Goal: Information Seeking & Learning: Check status

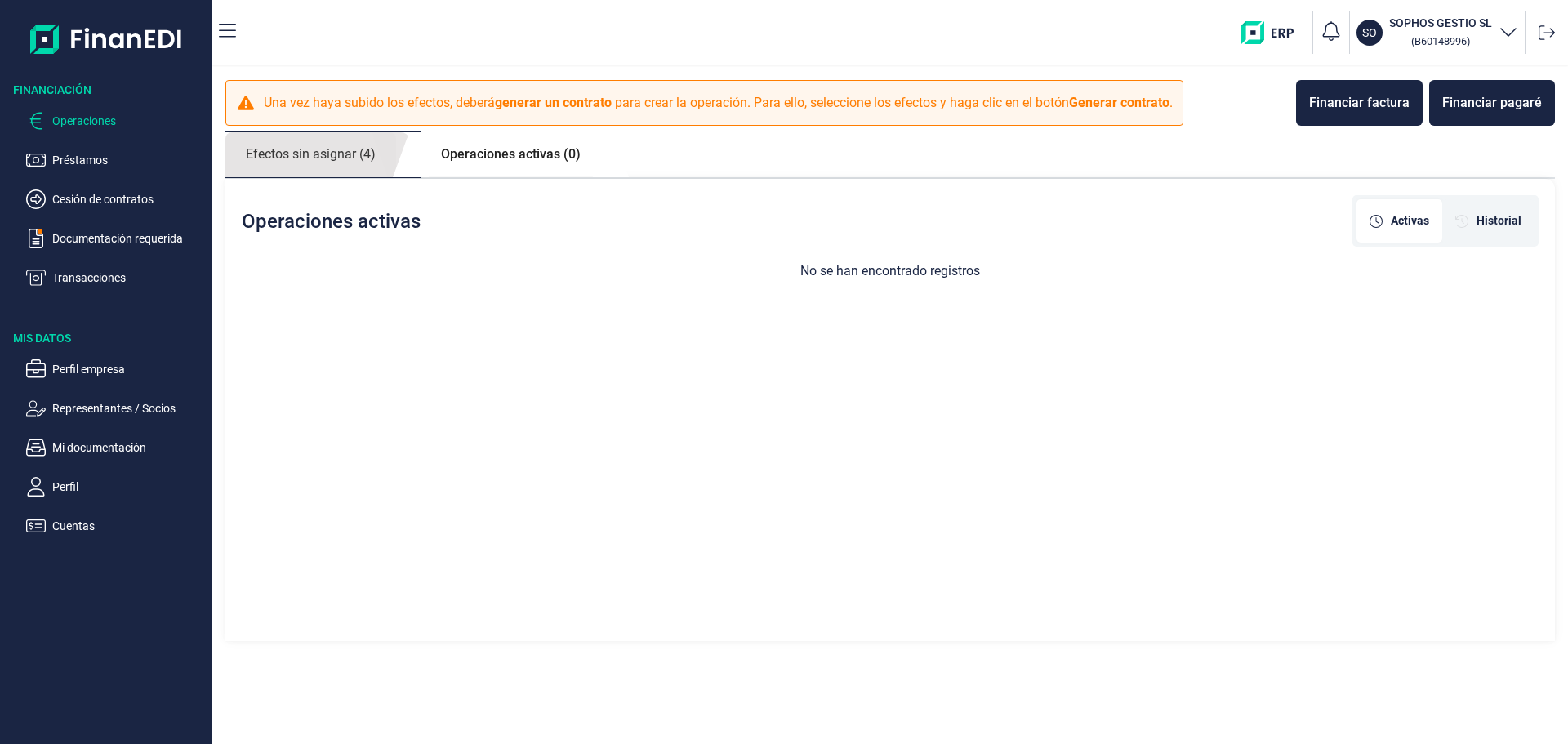
click at [343, 148] on link "Efectos sin asignar (4)" at bounding box center [311, 155] width 171 height 45
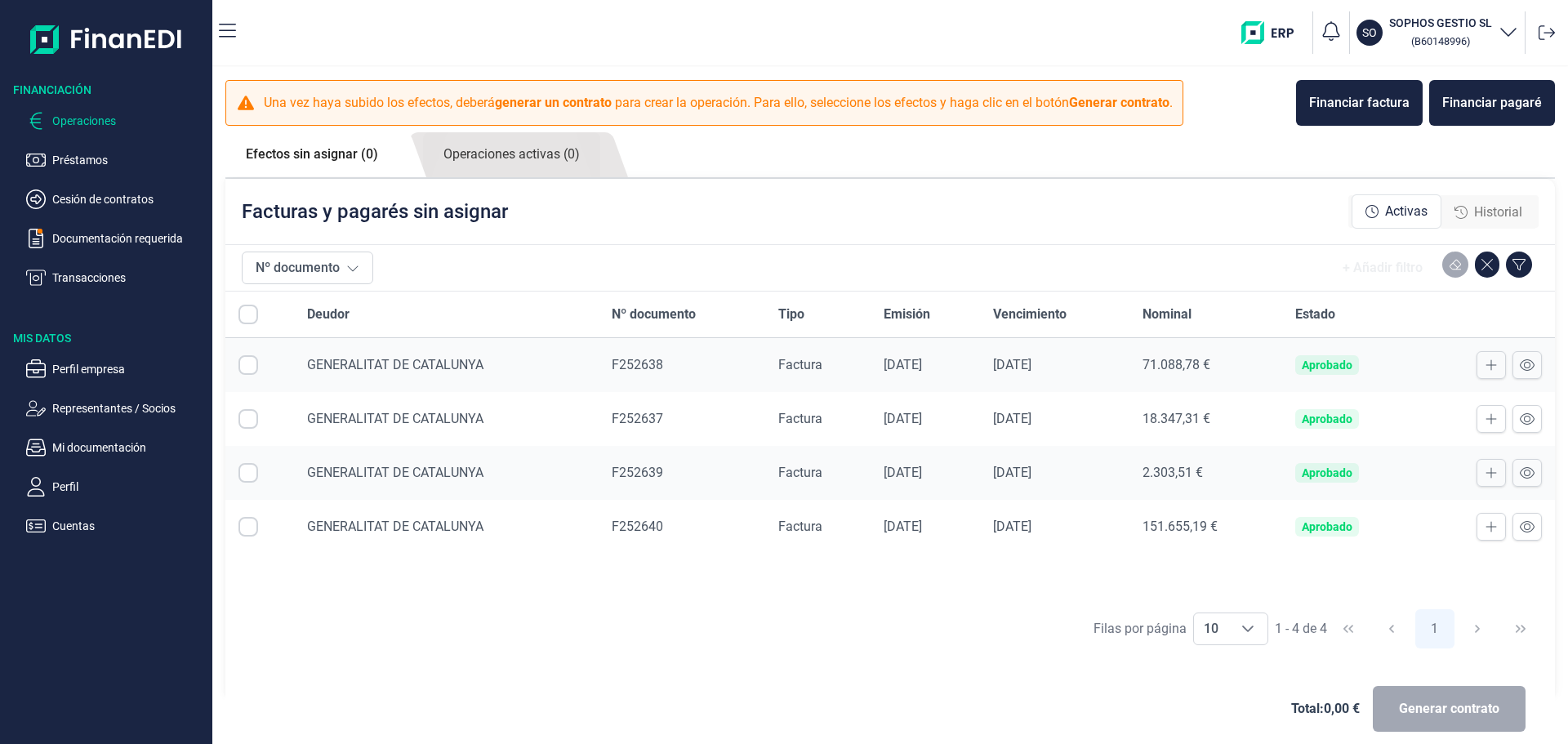
checkbox input "true"
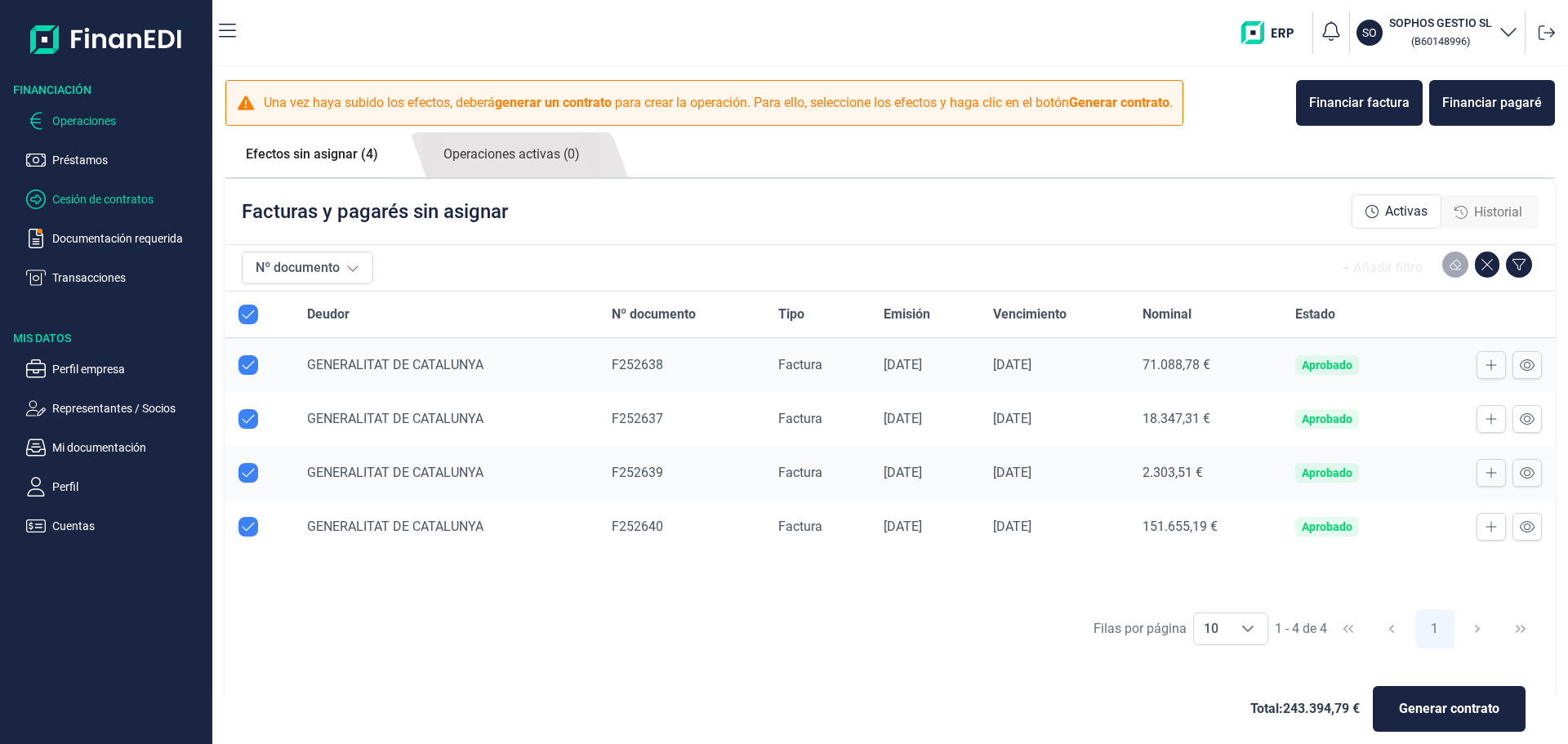
click at [136, 198] on p "Cesión de contratos" at bounding box center [129, 200] width 154 height 20
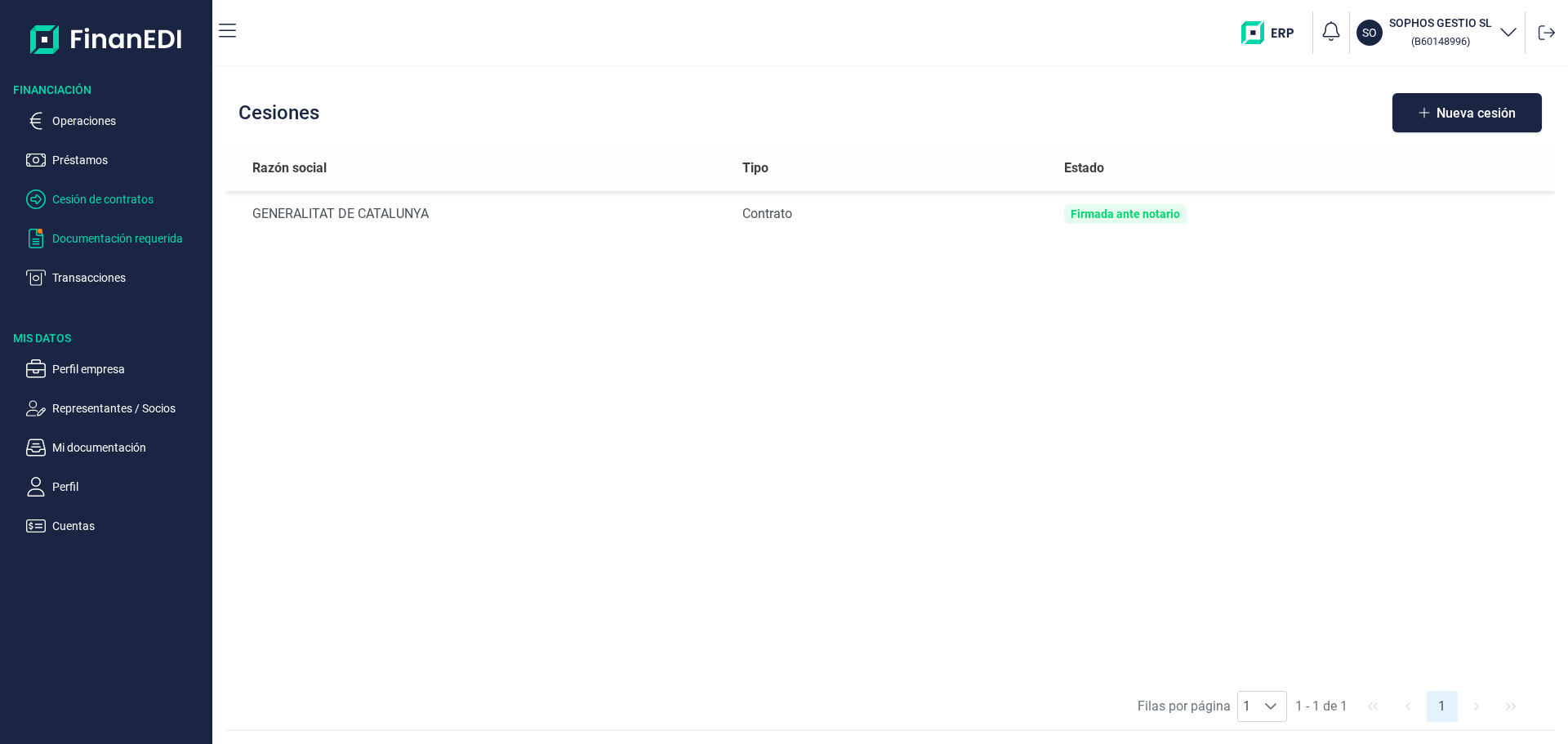
click at [114, 232] on p "Documentación requerida" at bounding box center [129, 238] width 154 height 20
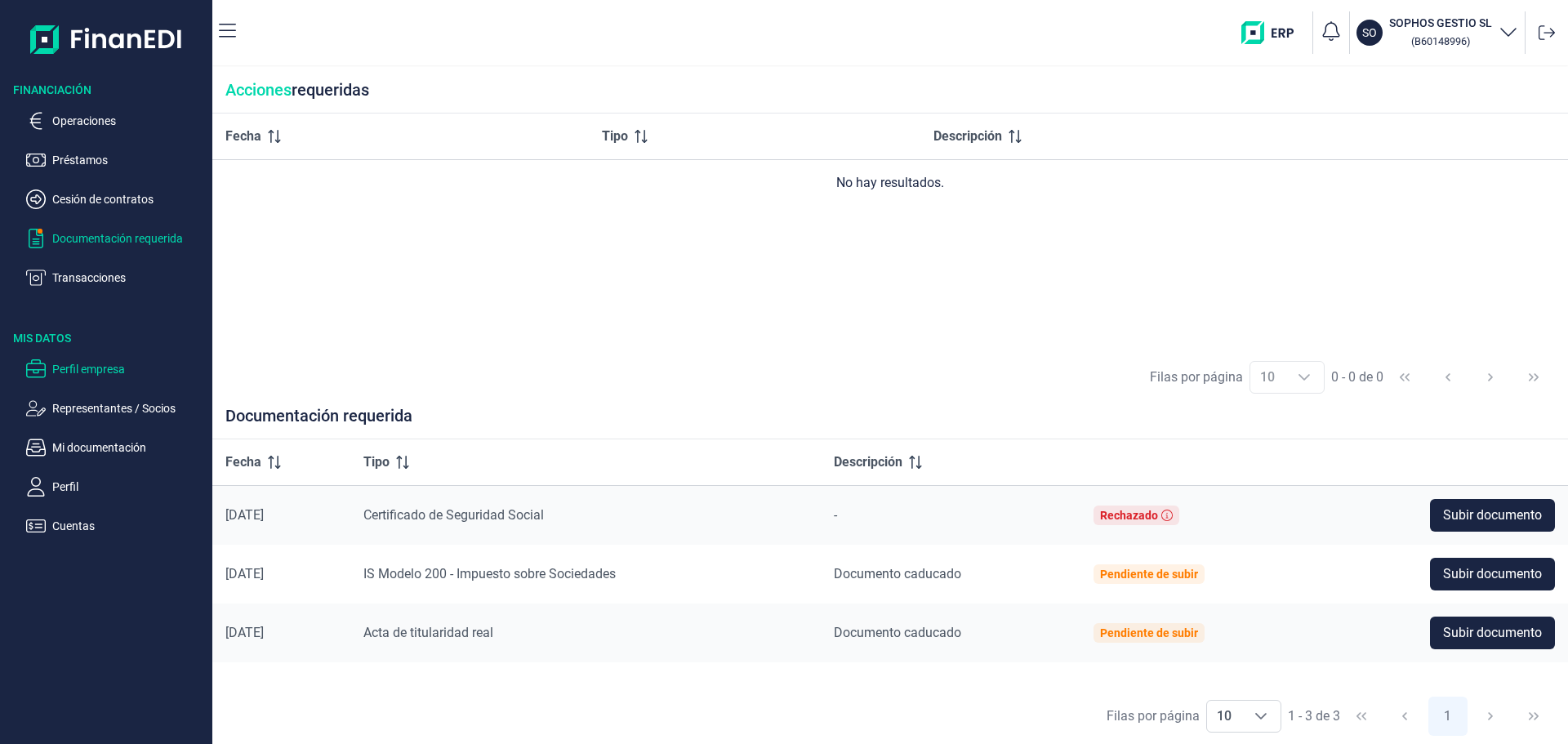
click at [115, 366] on p "Perfil empresa" at bounding box center [129, 370] width 154 height 20
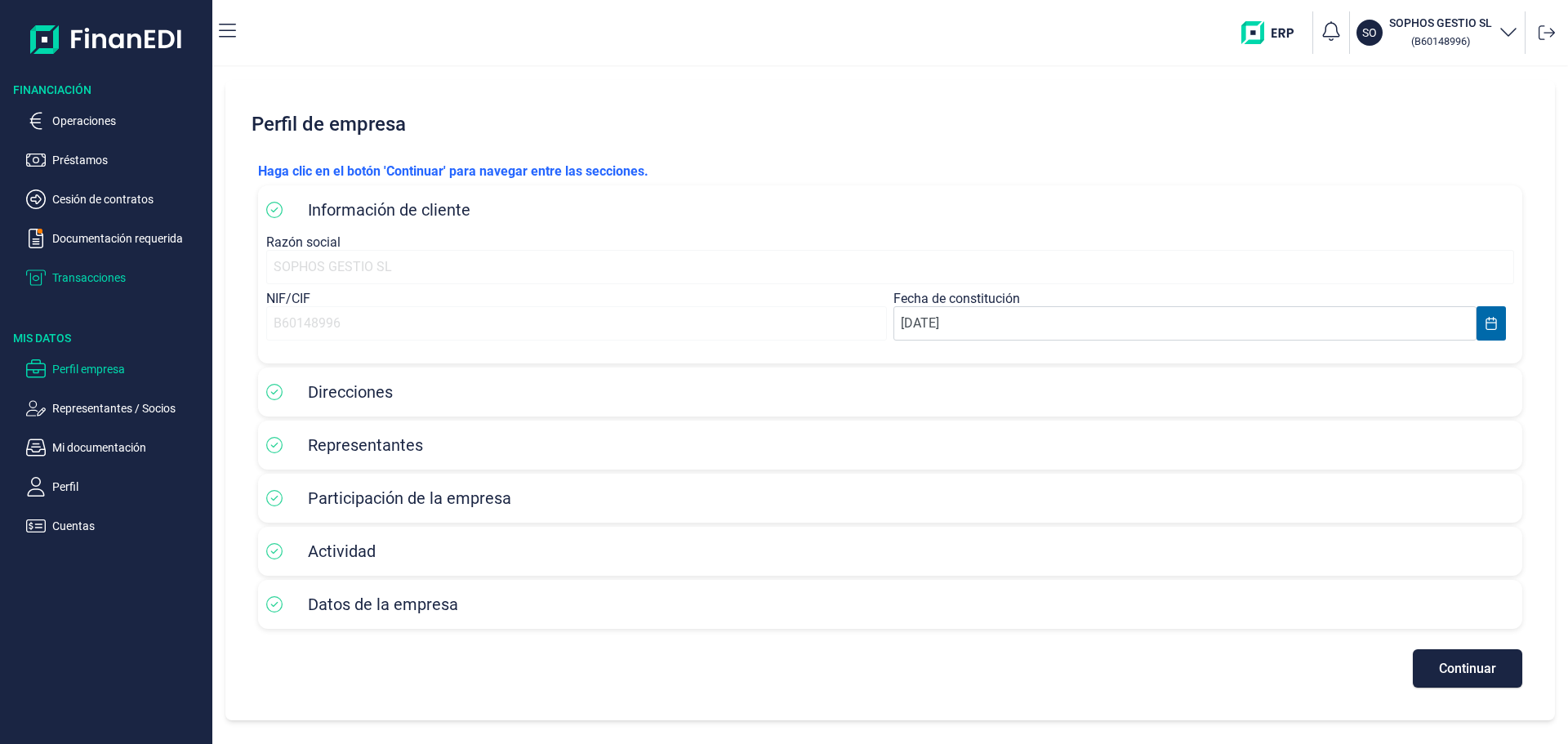
click at [118, 276] on p "Transacciones" at bounding box center [129, 278] width 154 height 20
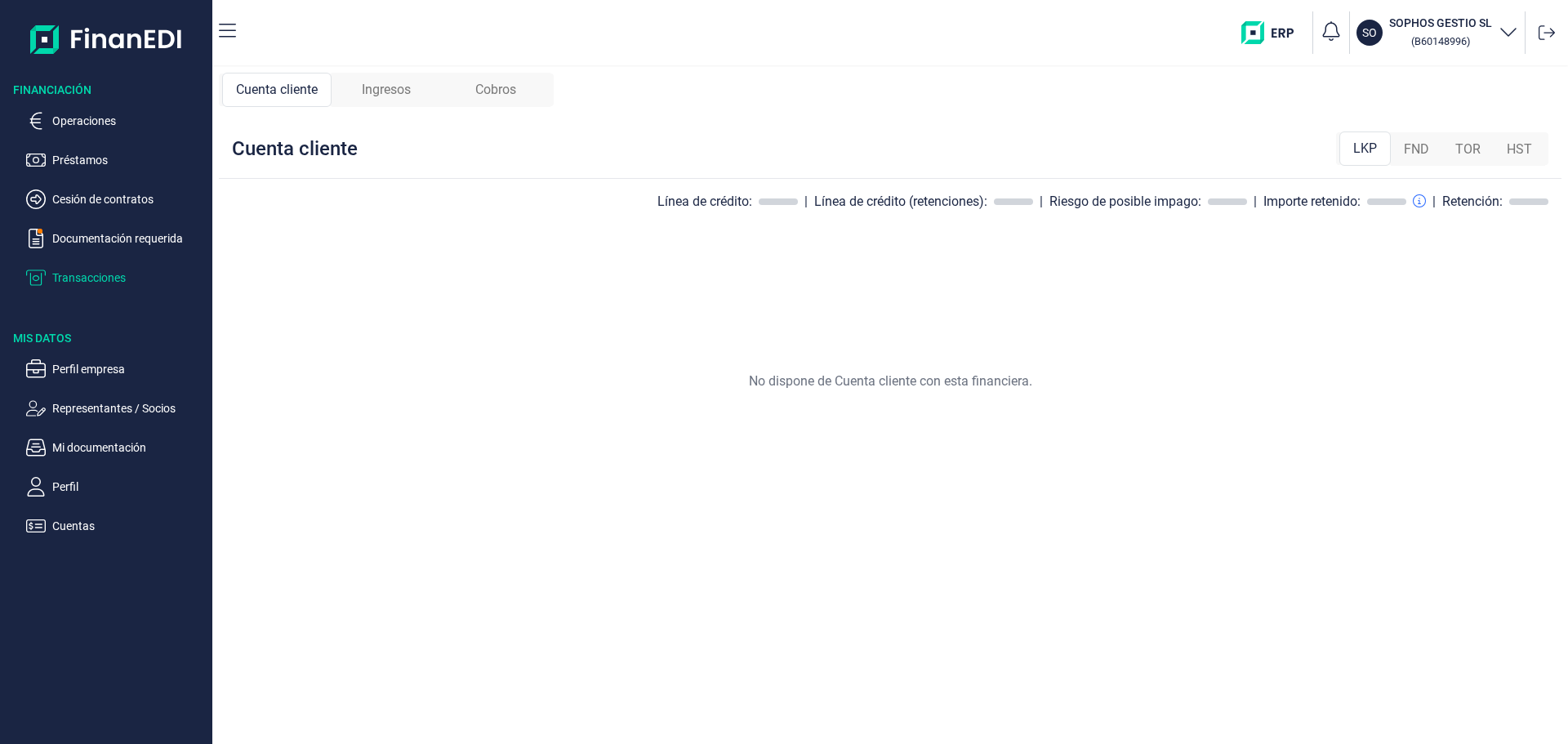
click at [394, 90] on span "Ingresos" at bounding box center [386, 90] width 49 height 20
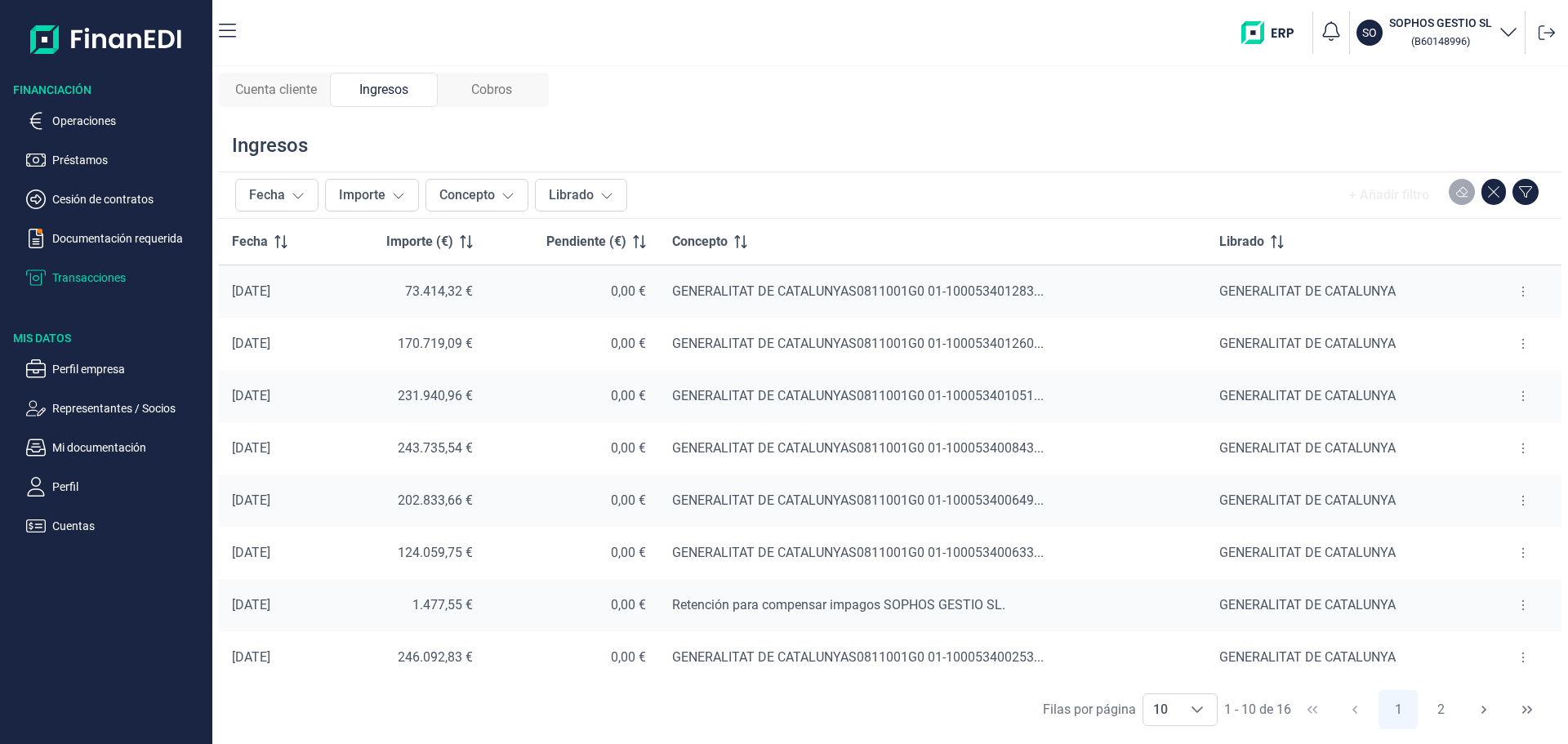
click at [494, 85] on span "Cobros" at bounding box center [491, 90] width 40 height 20
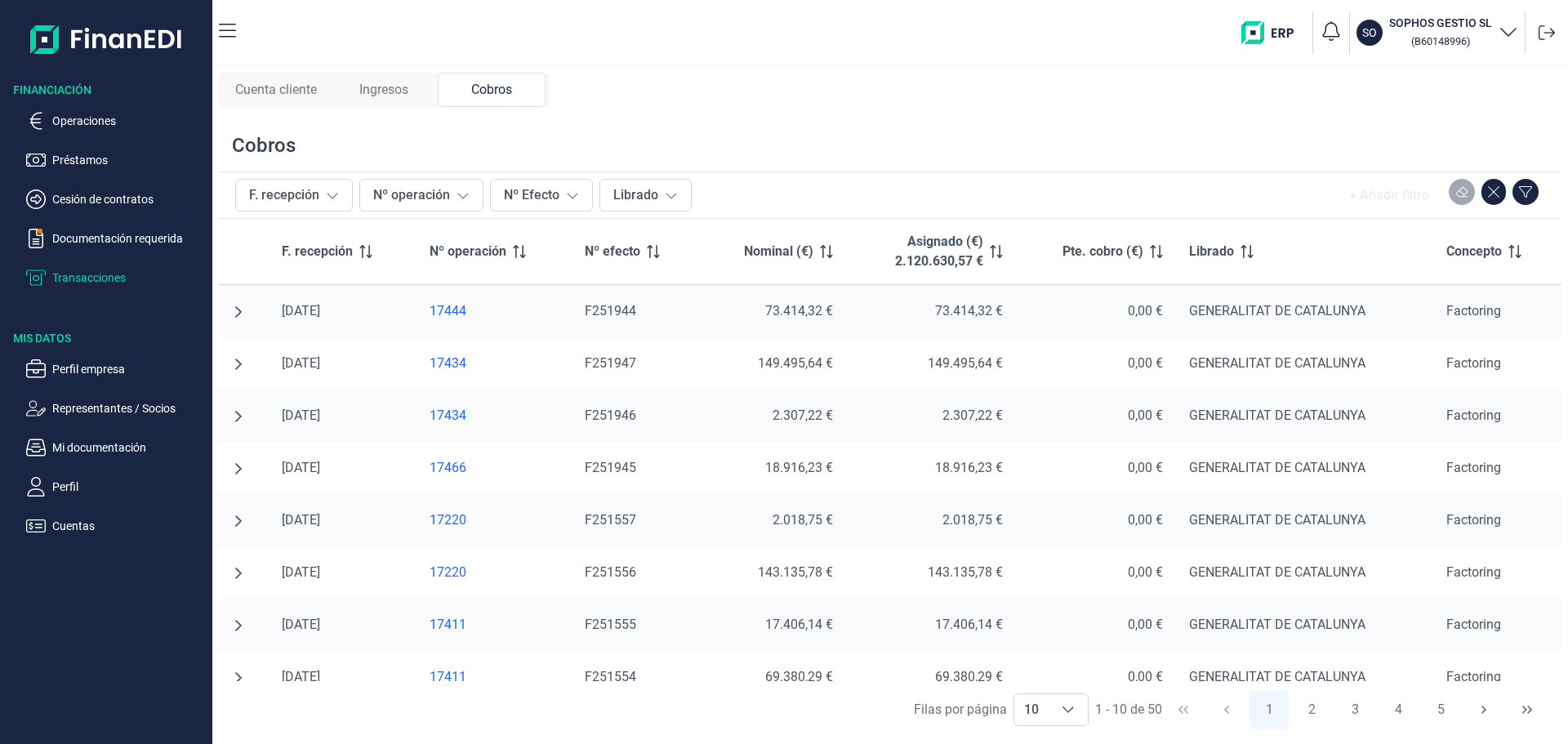
click at [450, 312] on div "17444" at bounding box center [494, 311] width 129 height 16
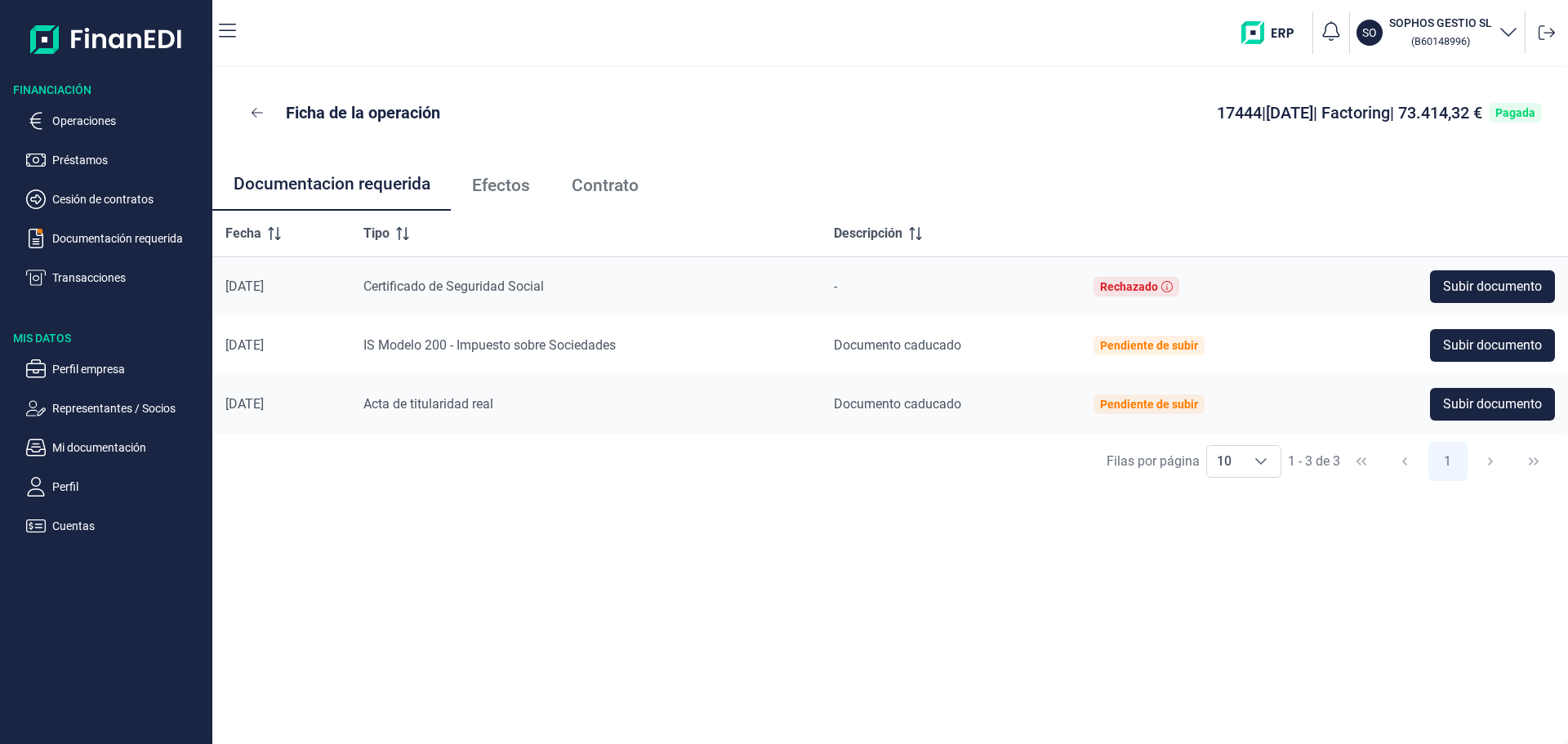
click at [521, 185] on span "Efectos" at bounding box center [501, 185] width 58 height 17
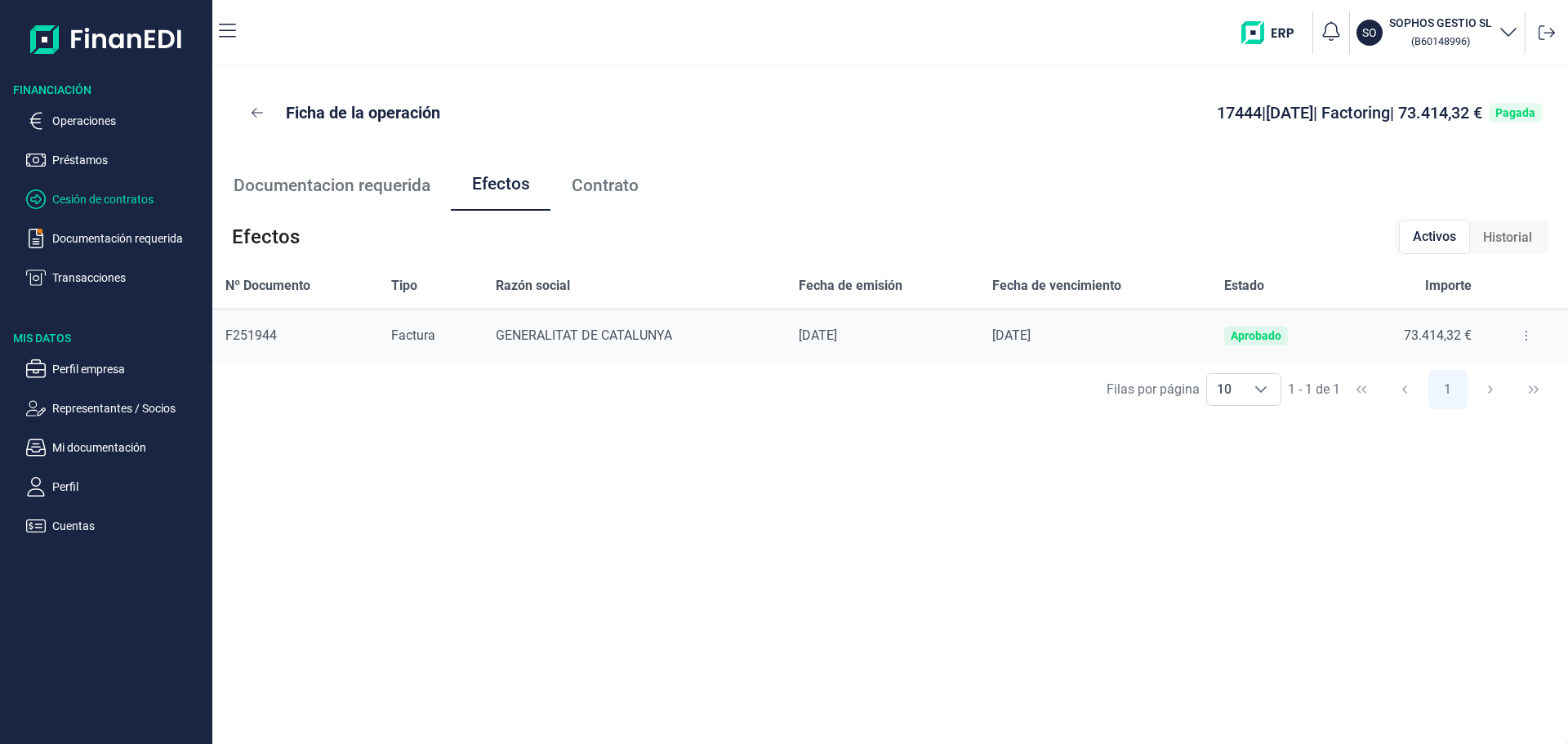
click at [120, 197] on p "Cesión de contratos" at bounding box center [129, 200] width 154 height 20
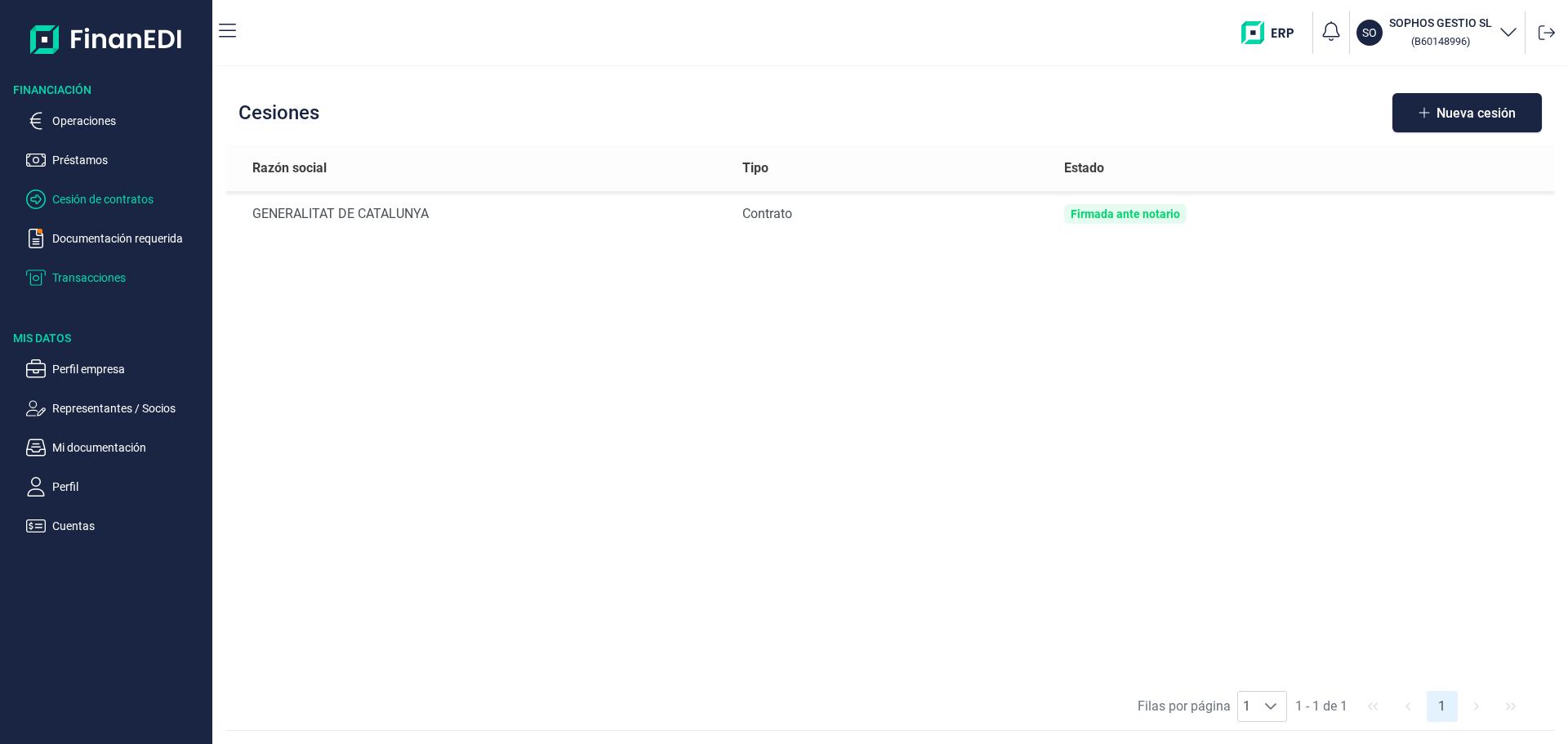
click at [101, 281] on p "Transacciones" at bounding box center [129, 278] width 154 height 20
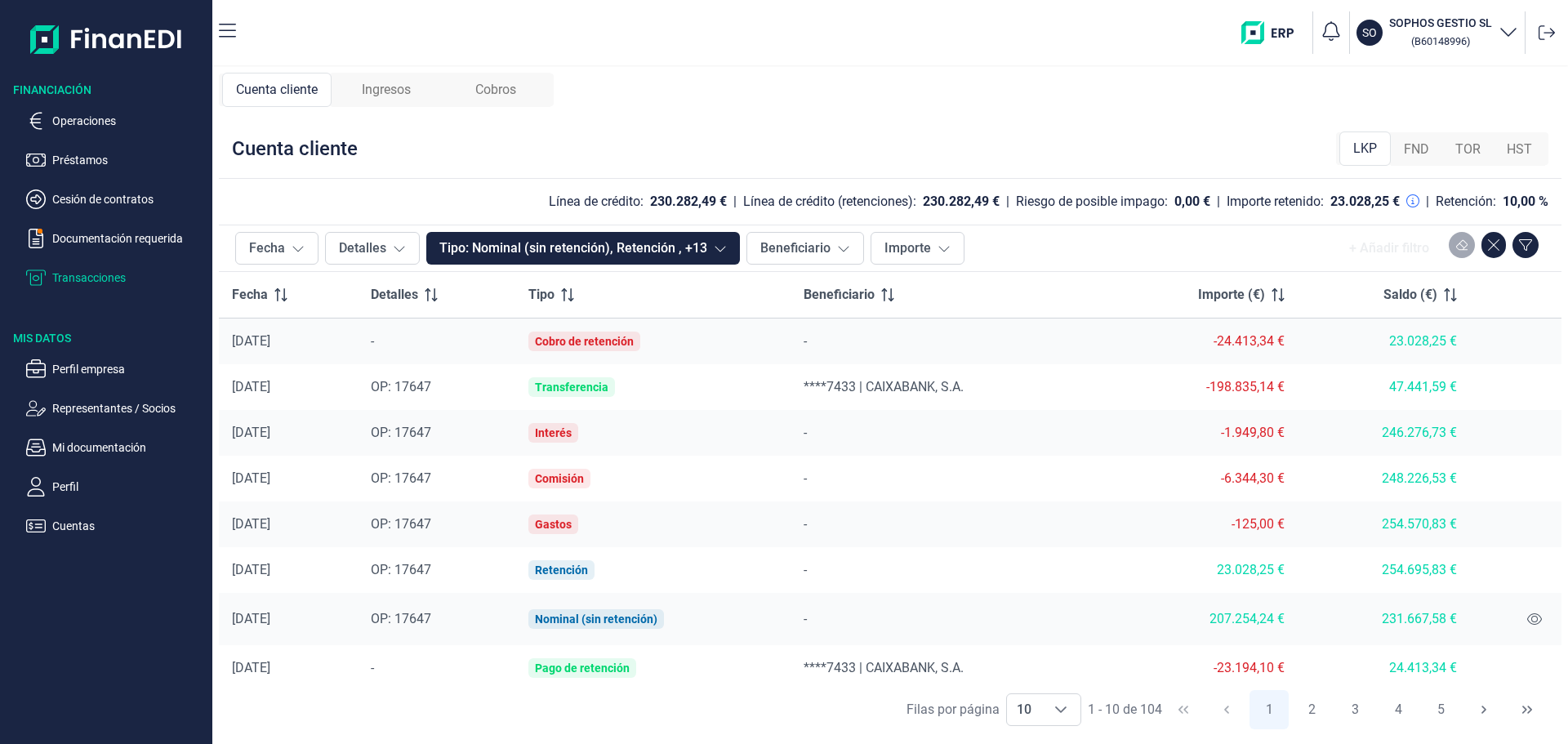
click at [1395, 340] on div "23.028,25 €" at bounding box center [1384, 342] width 147 height 16
click at [623, 349] on div "Cobro de retención" at bounding box center [584, 342] width 111 height 20
click at [590, 344] on div "Cobro de retención" at bounding box center [584, 341] width 99 height 13
click at [1269, 340] on div "-24.413,34 €" at bounding box center [1201, 342] width 165 height 16
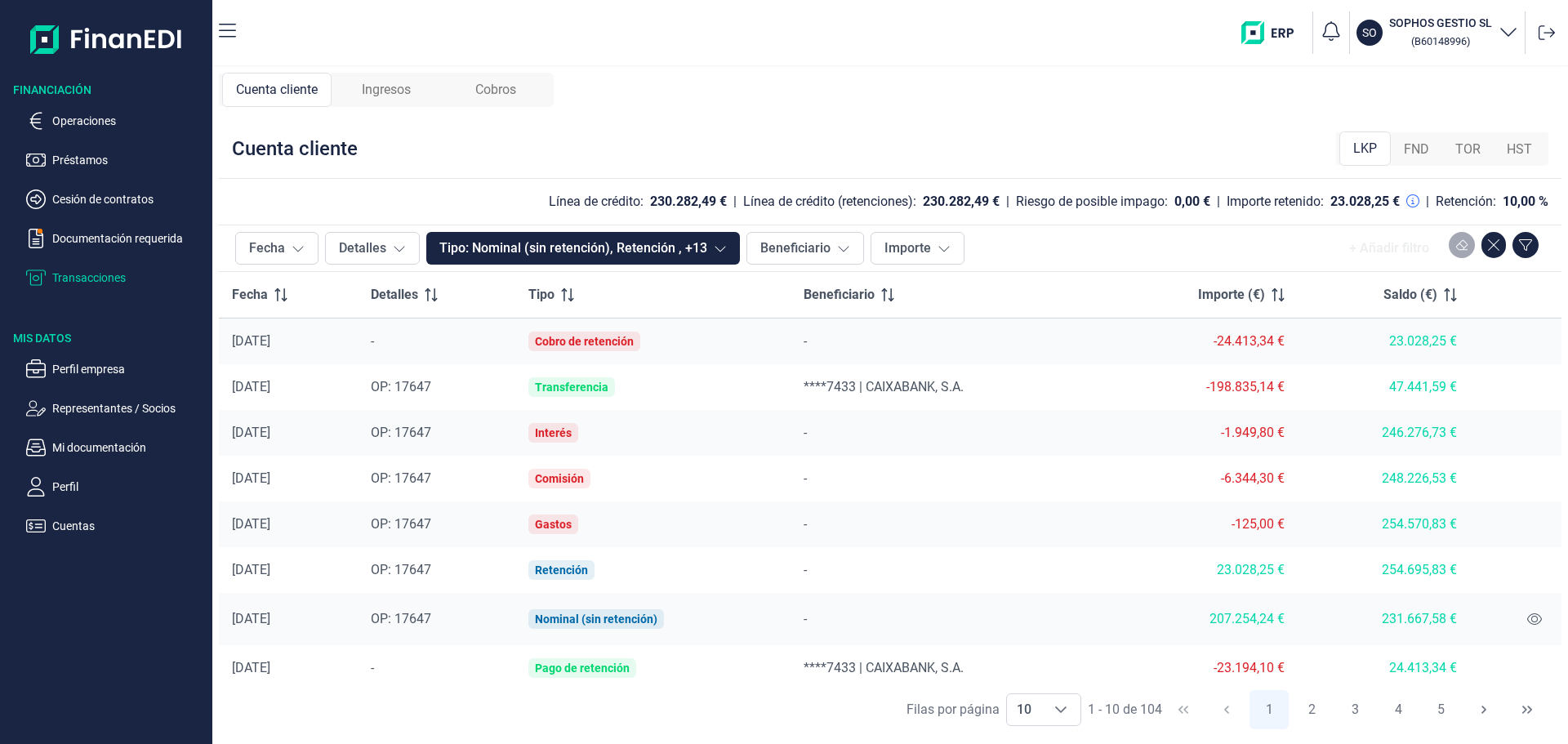
click at [614, 344] on div "Cobro de retención" at bounding box center [584, 341] width 99 height 13
click at [225, 344] on td "[DATE]" at bounding box center [288, 342] width 138 height 47
click at [395, 254] on icon at bounding box center [399, 248] width 13 height 13
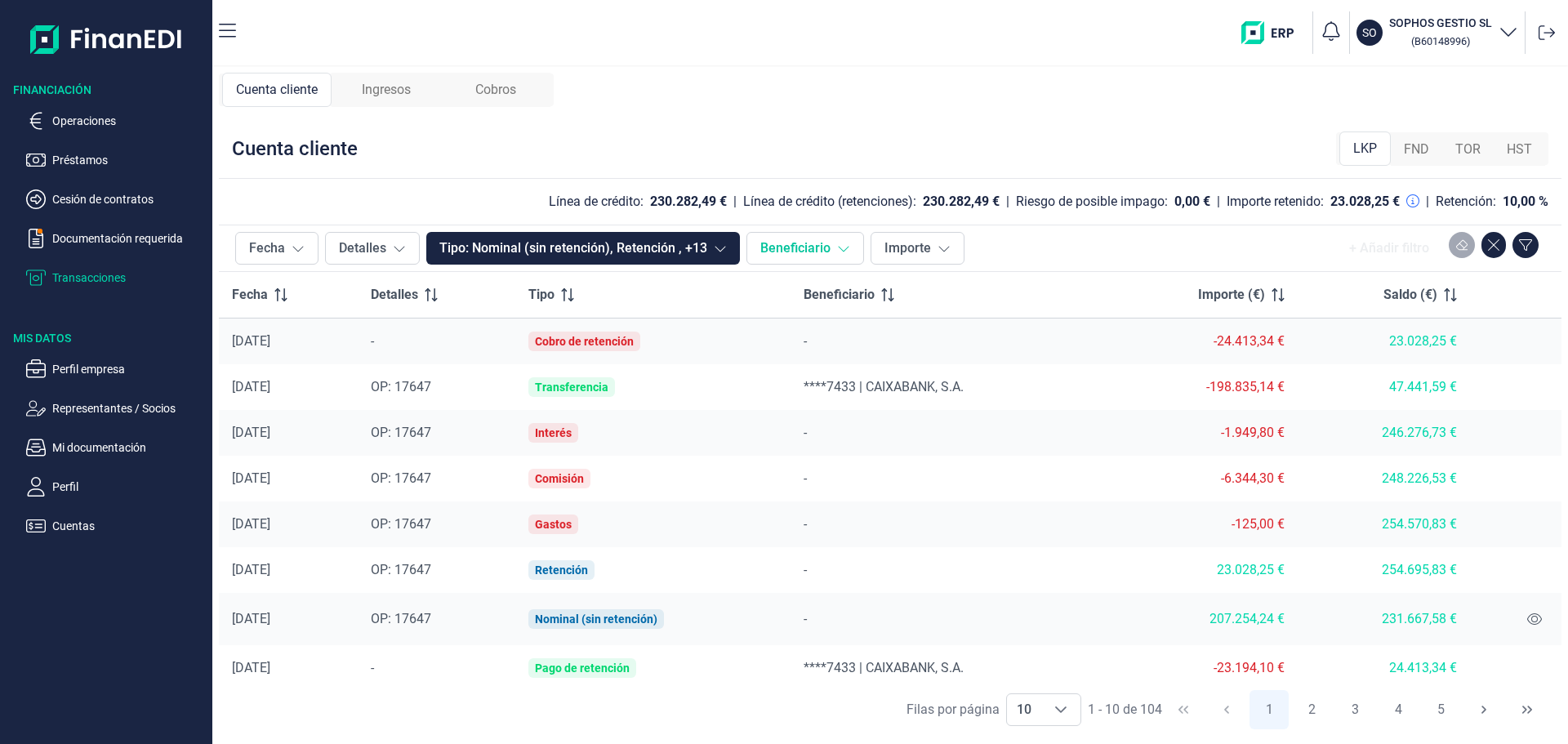
click at [839, 252] on icon at bounding box center [843, 248] width 13 height 13
click at [944, 245] on icon at bounding box center [944, 248] width 13 height 13
drag, startPoint x: 221, startPoint y: 343, endPoint x: 1302, endPoint y: 337, distance: 1081.0
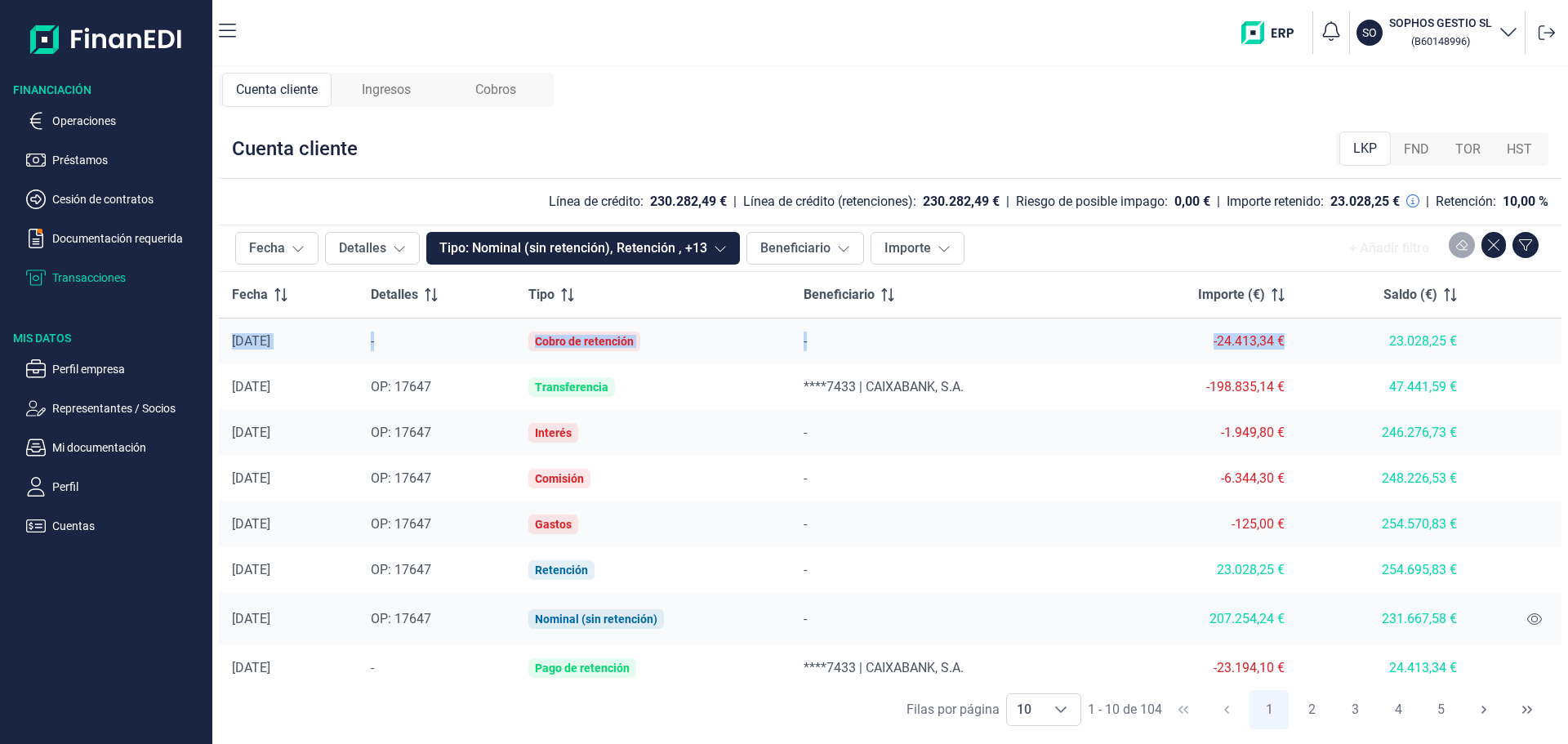
click at [1302, 337] on tr "[DATE] - Cobro de retención - -24.413,34 € 23.028,25 €" at bounding box center [889, 342] width 1342 height 47
click at [405, 129] on div "Cuenta cliente LKP FND TOR HST" at bounding box center [889, 149] width 1342 height 59
click at [385, 93] on span "Ingresos" at bounding box center [386, 90] width 49 height 20
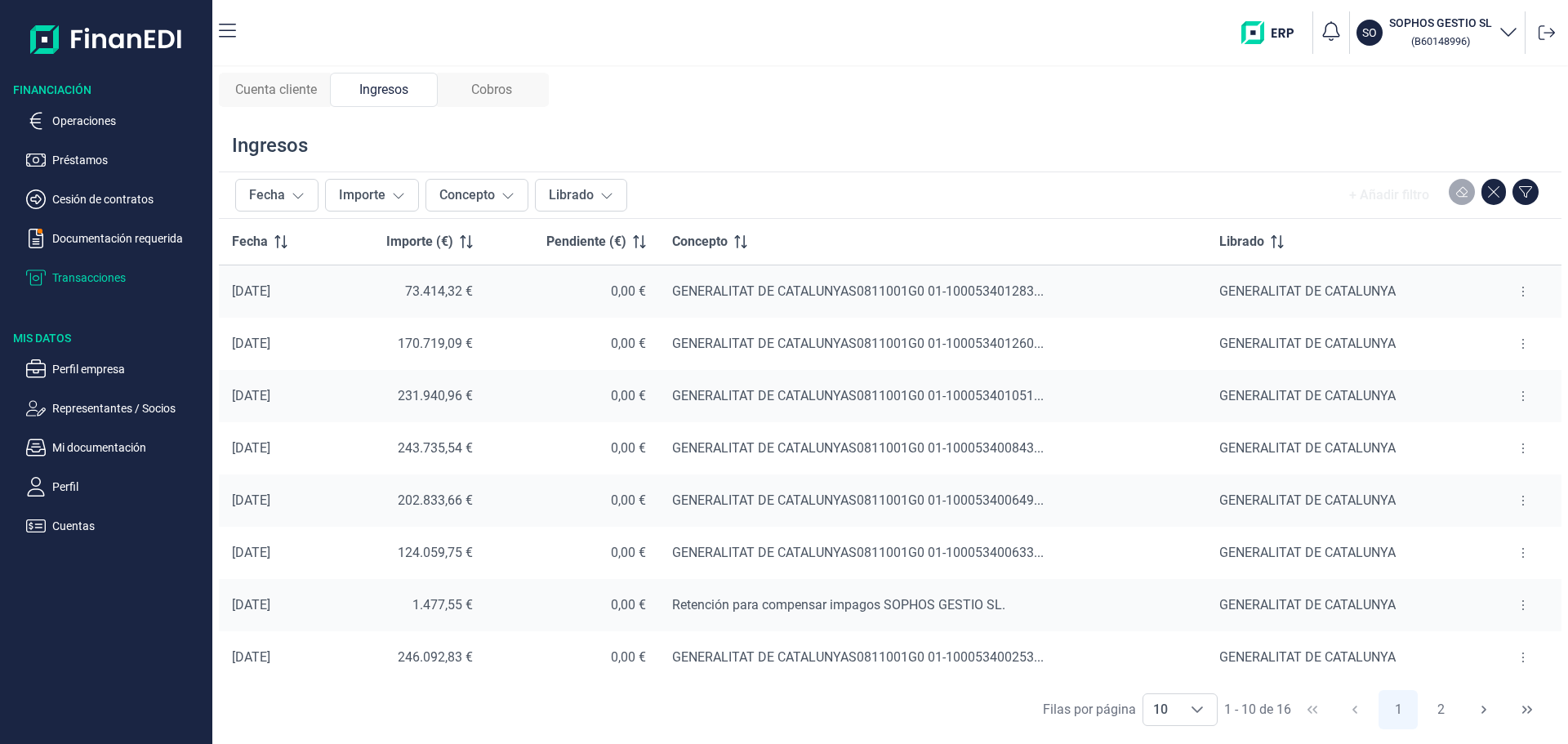
click at [514, 103] on div "Cobros" at bounding box center [492, 90] width 108 height 34
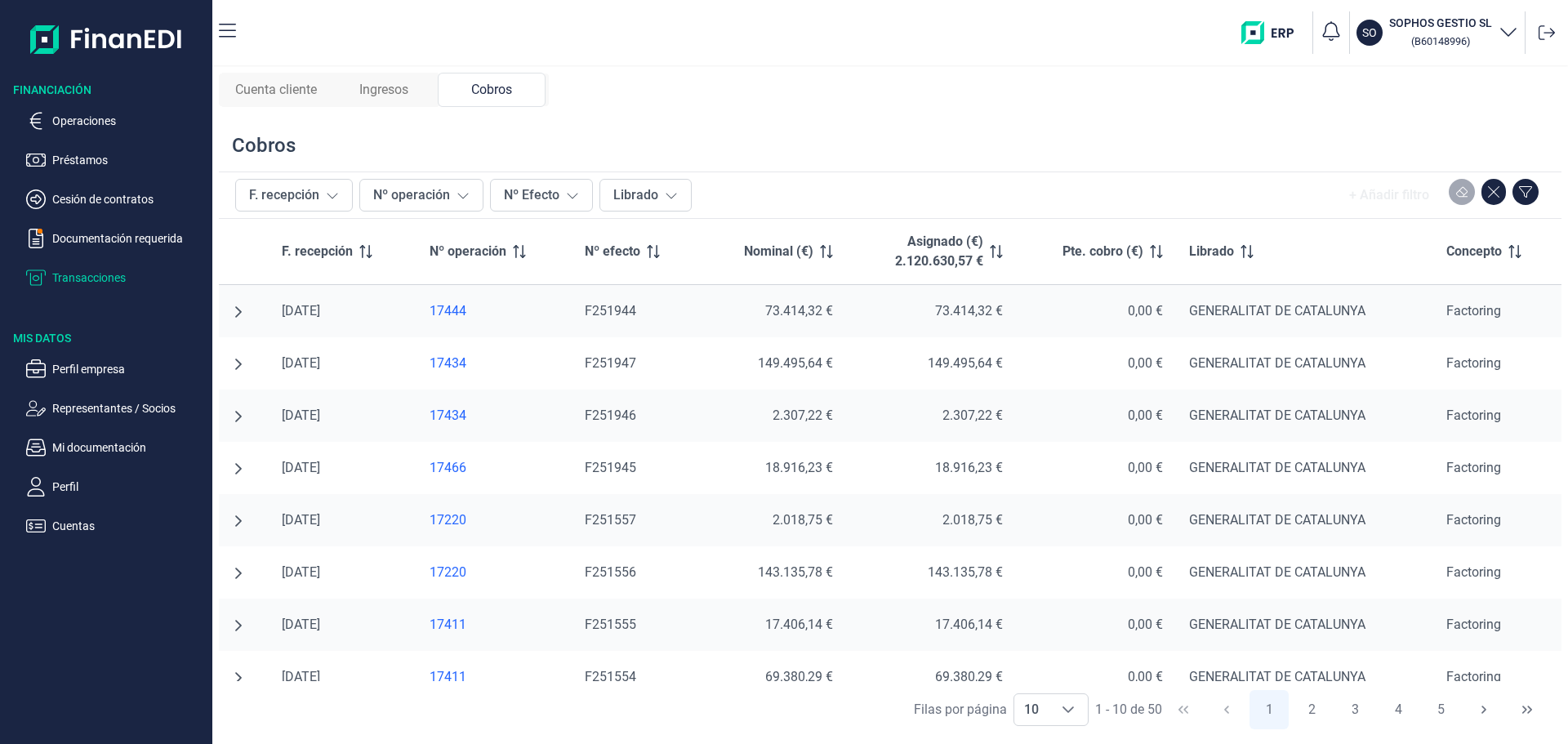
click at [385, 87] on span "Ingresos" at bounding box center [384, 90] width 49 height 20
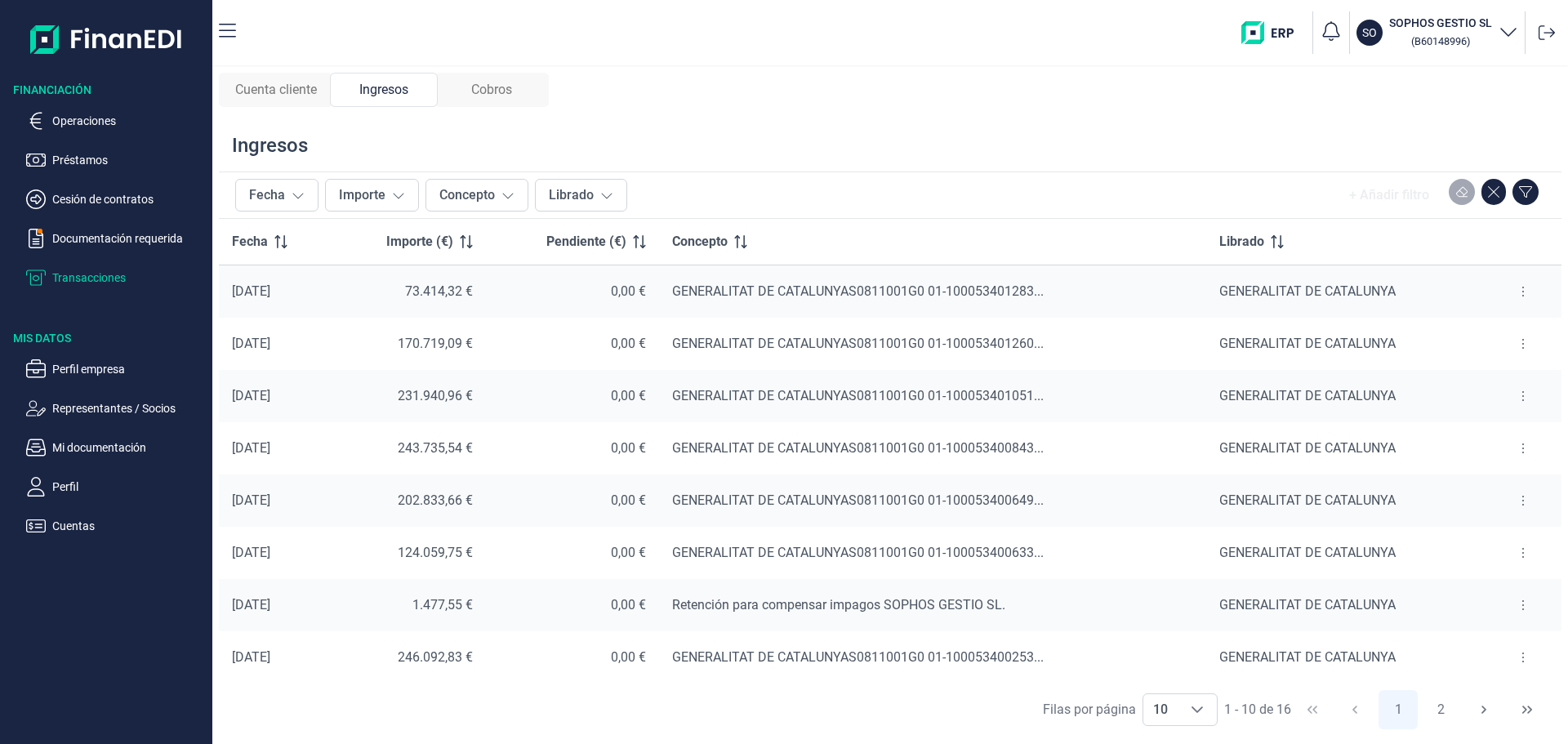
click at [289, 85] on span "Cuenta cliente" at bounding box center [276, 90] width 82 height 20
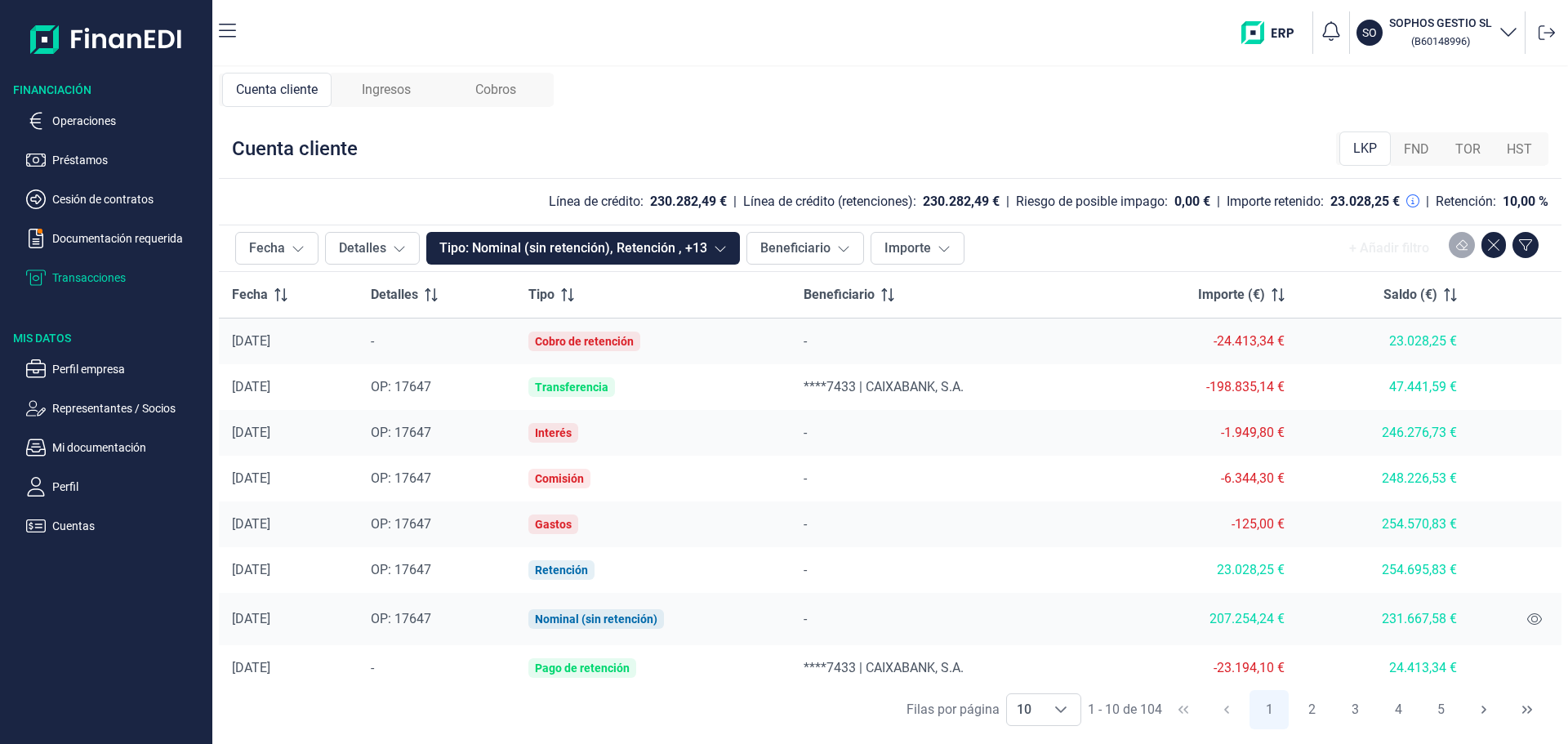
click at [1287, 569] on td "23.028,25 €" at bounding box center [1202, 570] width 192 height 46
